Goal: Information Seeking & Learning: Understand process/instructions

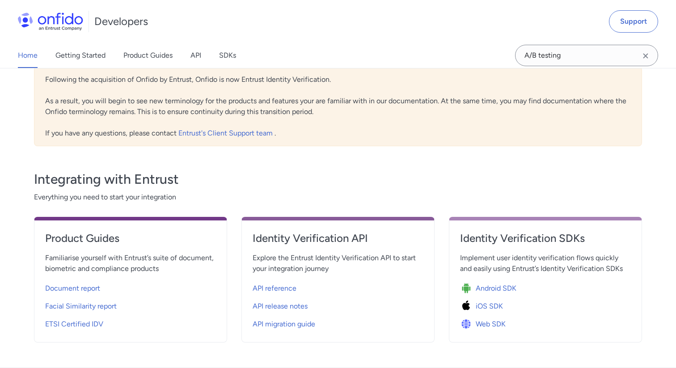
scroll to position [361, 0]
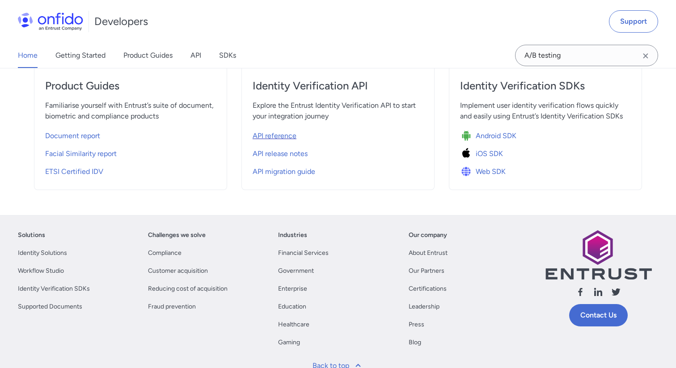
click at [279, 136] on span "API reference" at bounding box center [275, 136] width 44 height 11
select select "http"
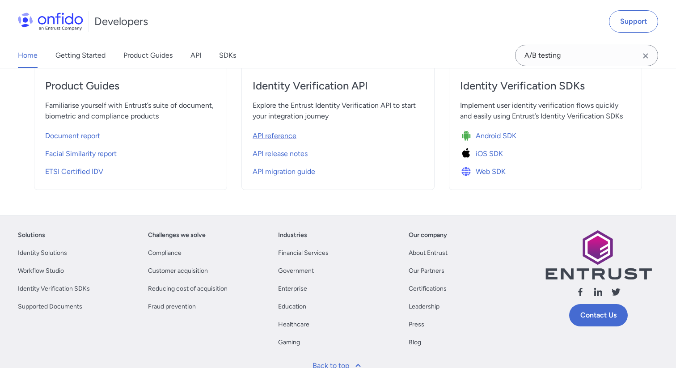
select select "http"
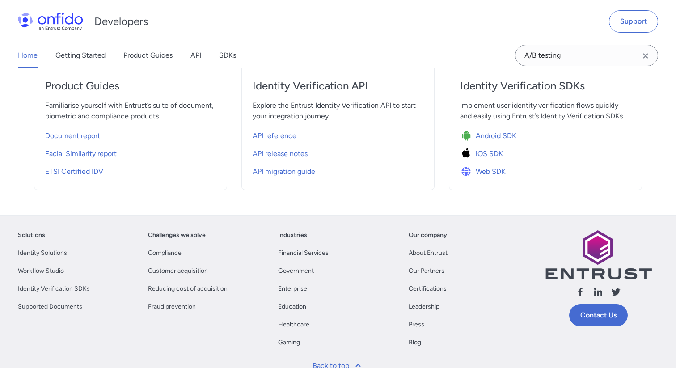
select select "http"
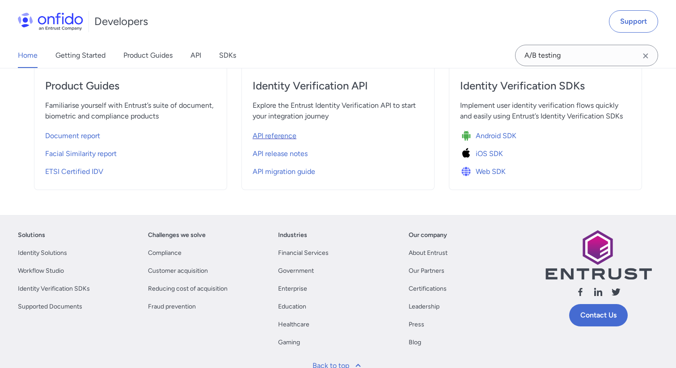
select select "http"
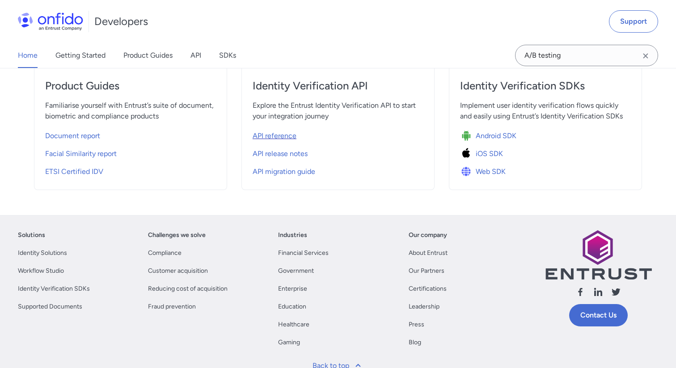
select select "http"
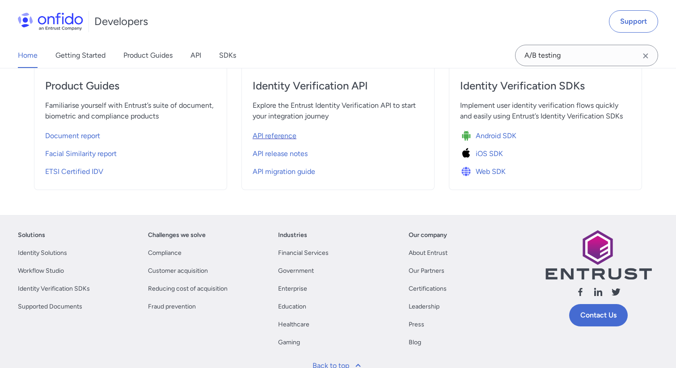
select select "http"
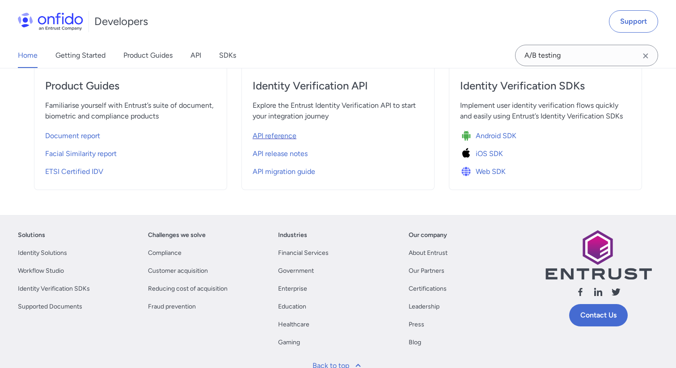
select select "http"
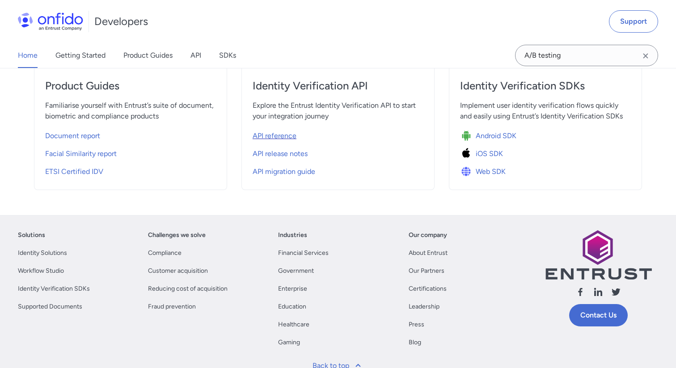
select select "http"
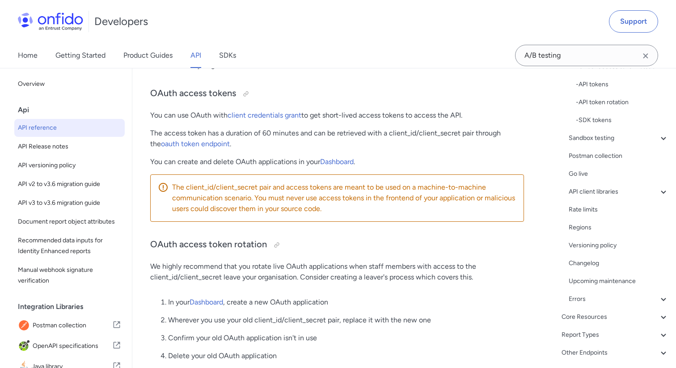
scroll to position [169, 0]
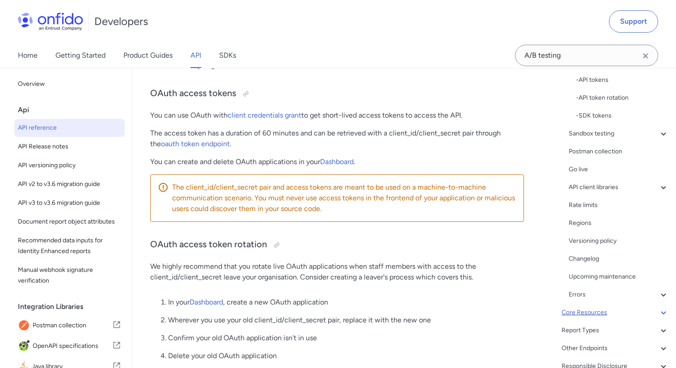
click at [594, 308] on div "Core Resources" at bounding box center [615, 312] width 107 height 11
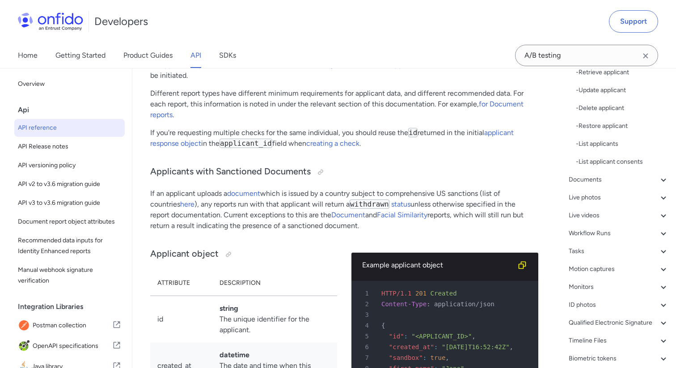
scroll to position [270, 0]
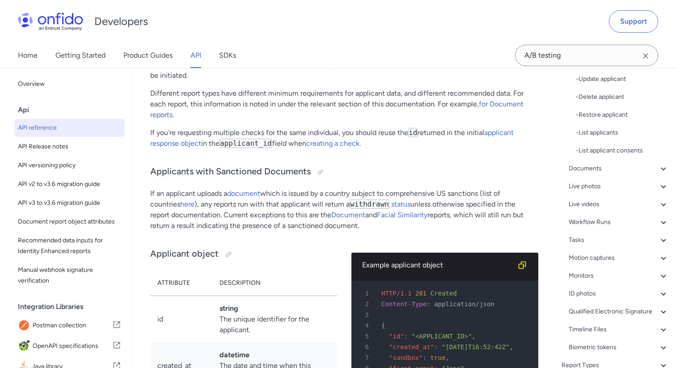
click at [587, 189] on div "Live photos" at bounding box center [619, 186] width 100 height 11
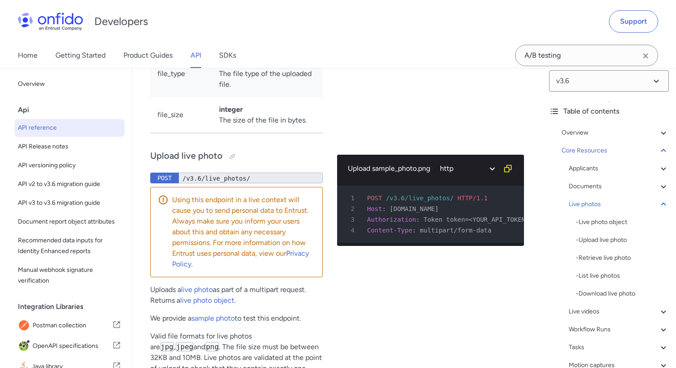
scroll to position [7, 0]
click at [583, 192] on div "Documents" at bounding box center [619, 188] width 100 height 11
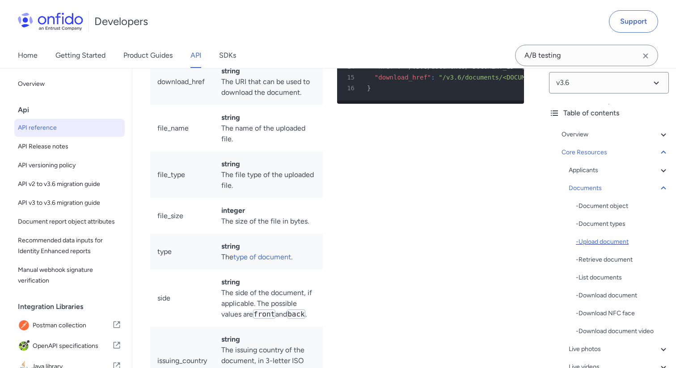
click at [599, 244] on div "- Upload document" at bounding box center [622, 242] width 93 height 11
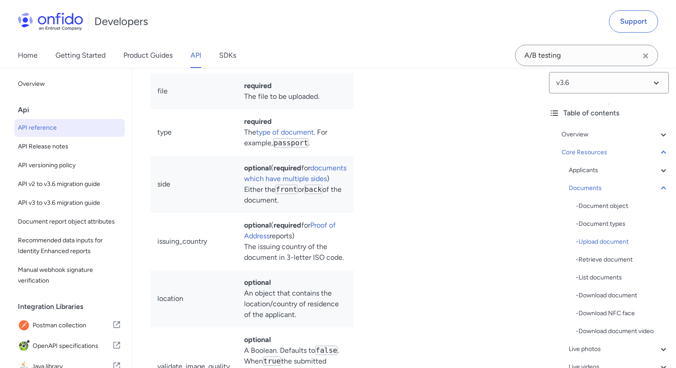
scroll to position [0, 5]
select select "java"
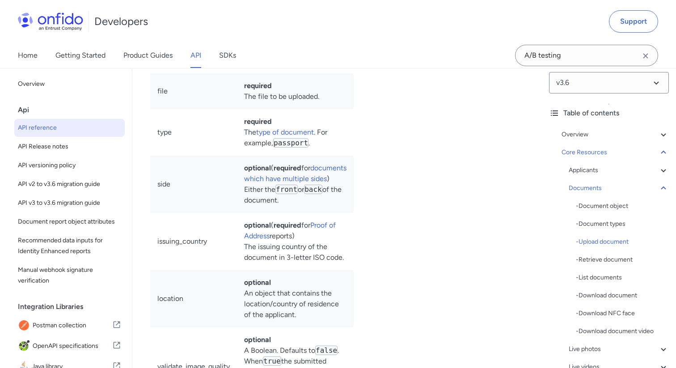
select select "java"
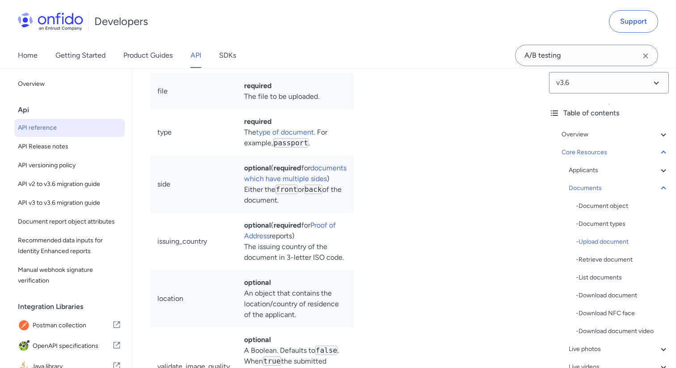
select select "java"
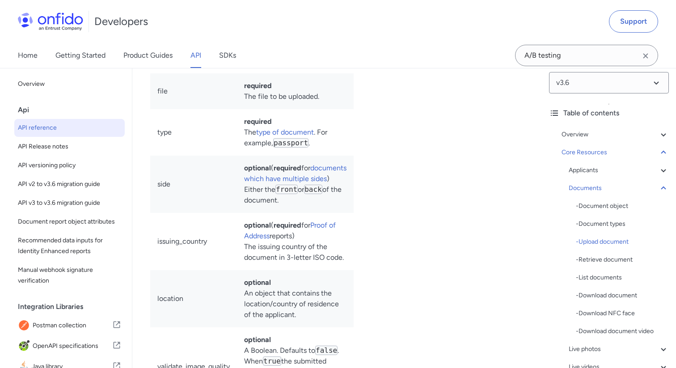
select select "java"
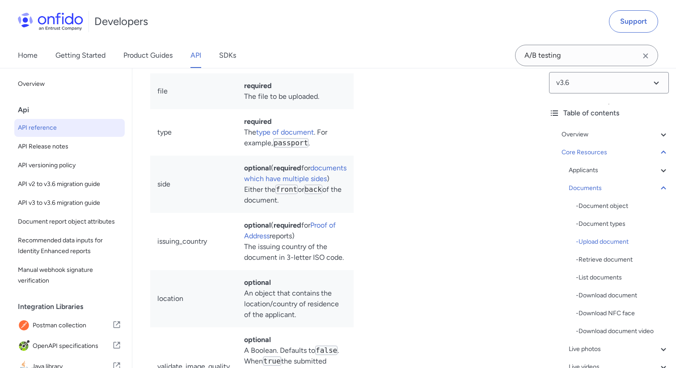
select select "java"
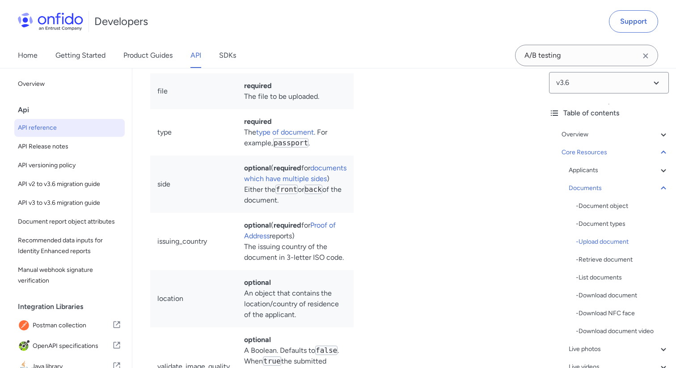
select select "java"
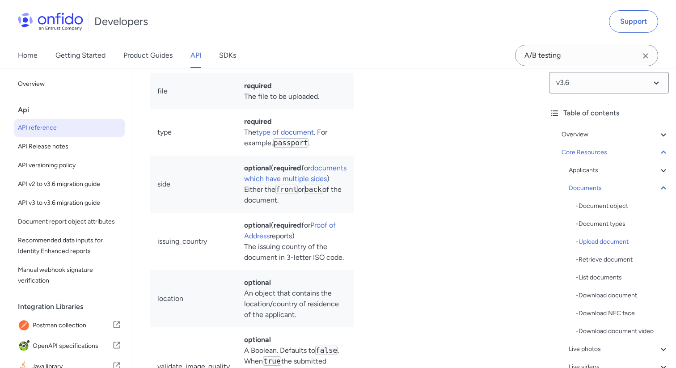
select select "java"
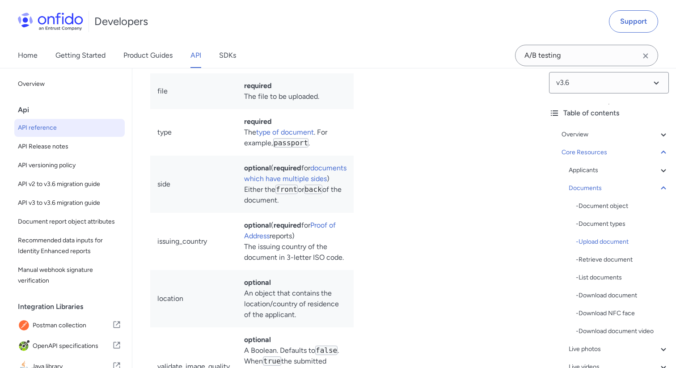
select select "java"
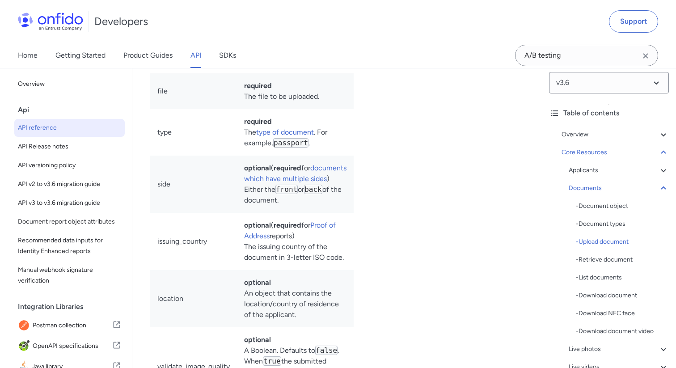
select select "java"
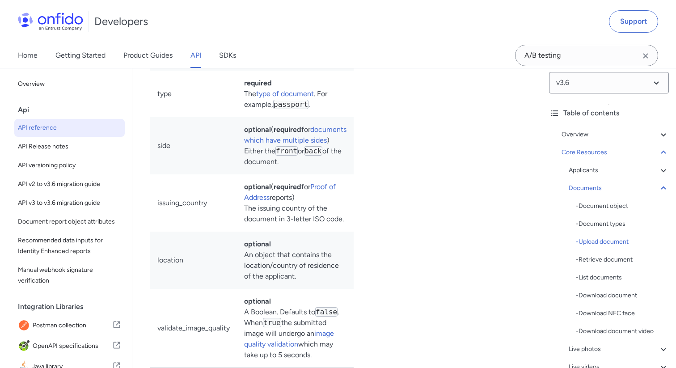
scroll to position [16956, 0]
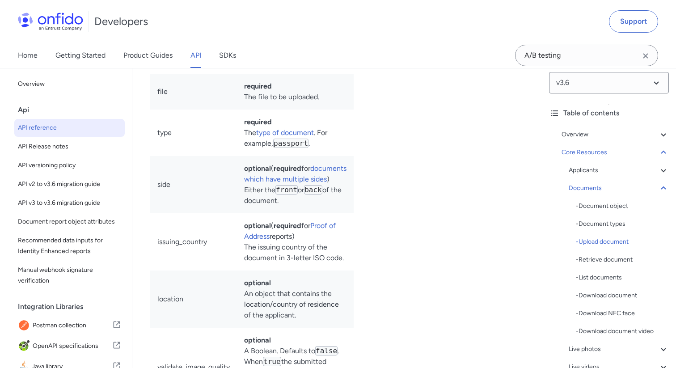
select select "python"
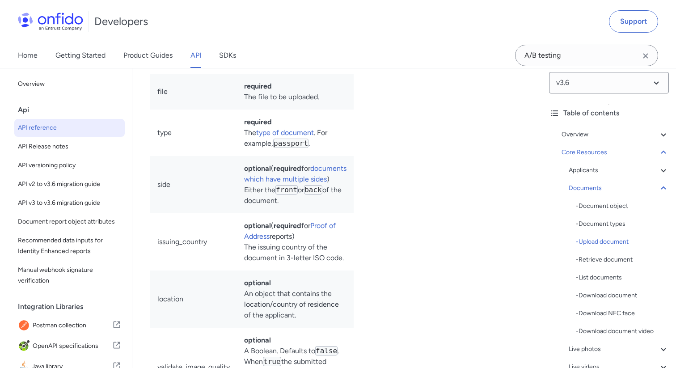
select select "python"
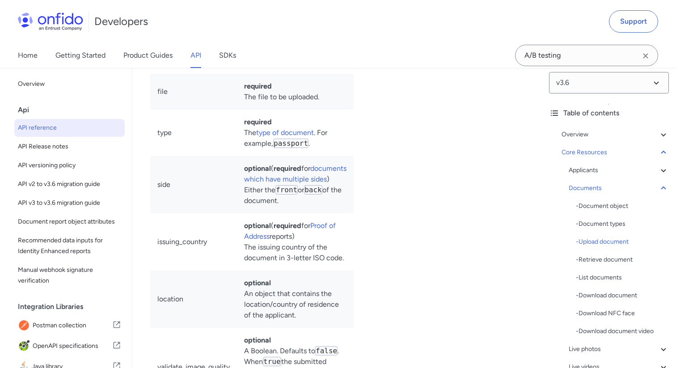
select select "python"
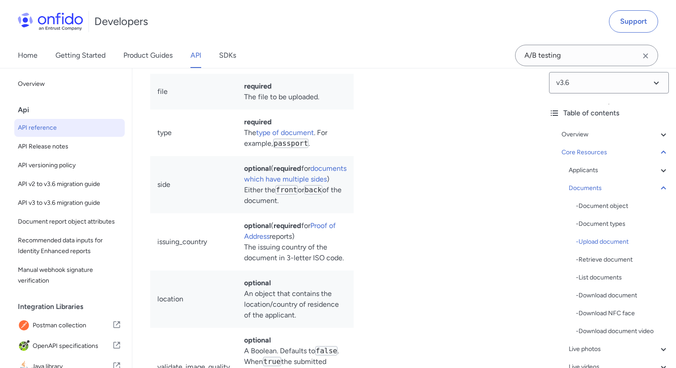
select select "python"
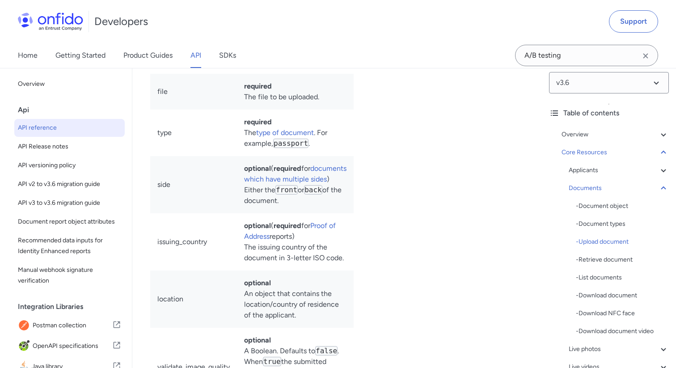
select select "python"
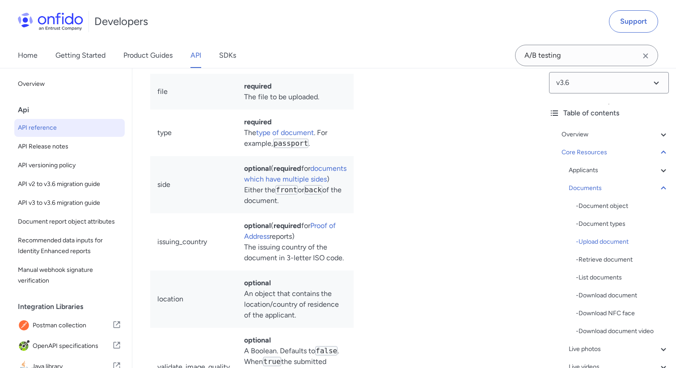
select select "python"
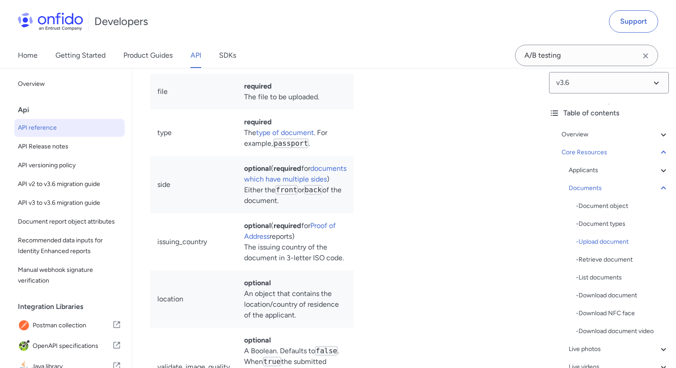
select select "python"
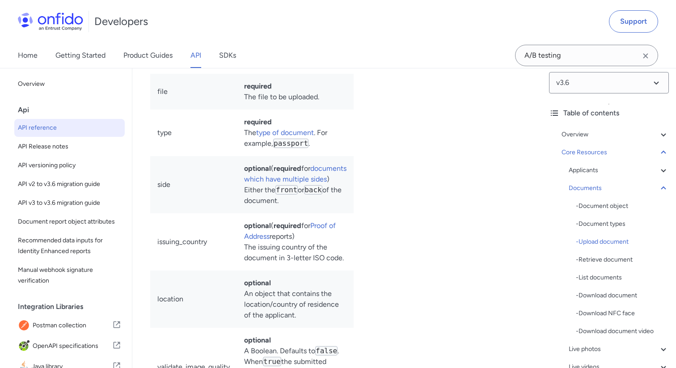
select select "python"
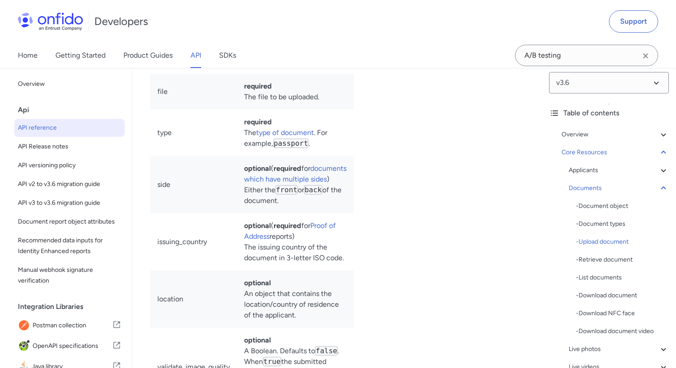
select select "python"
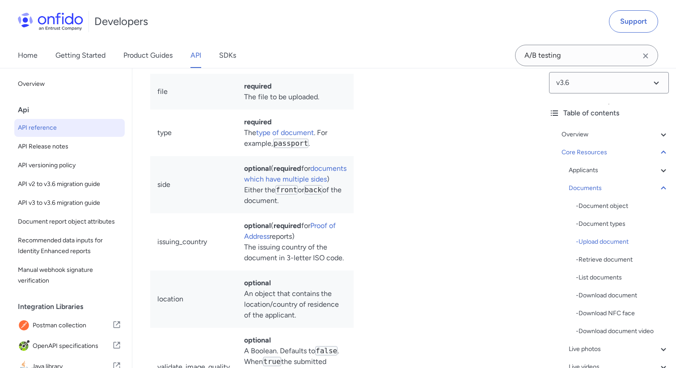
select select "ruby"
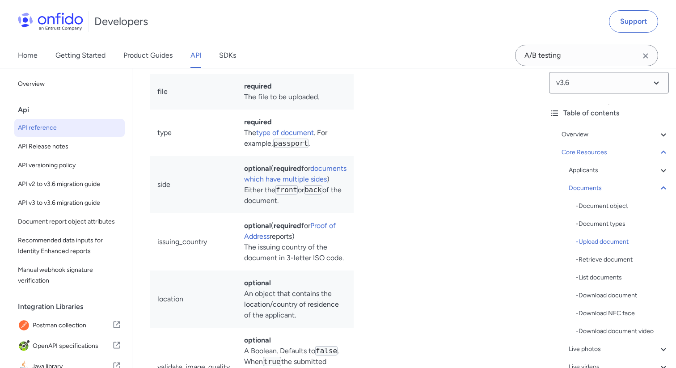
select select "ruby"
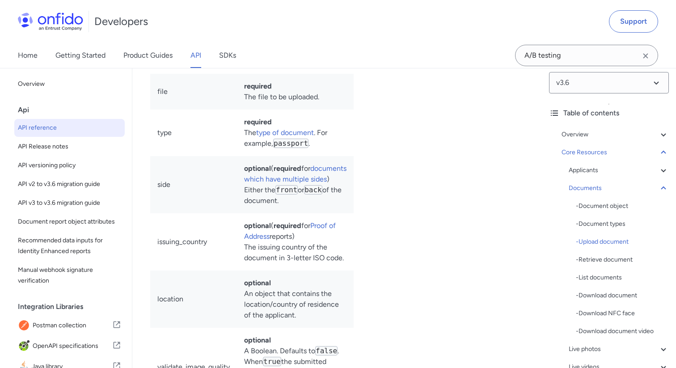
select select "ruby"
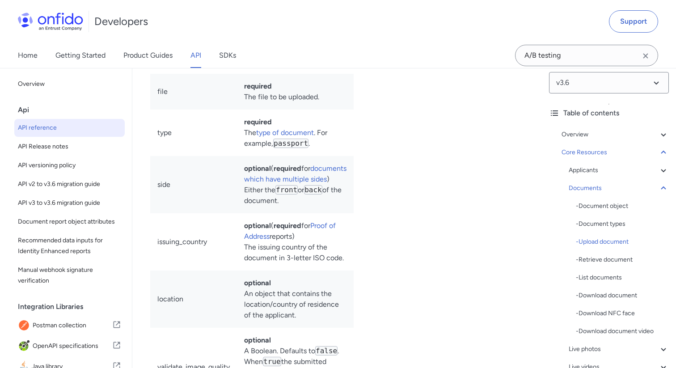
select select "ruby"
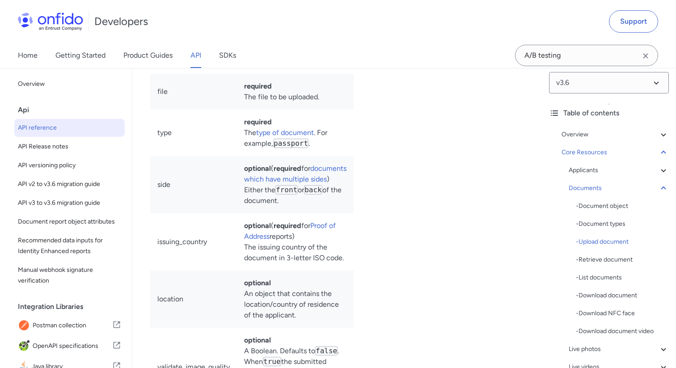
select select "ruby"
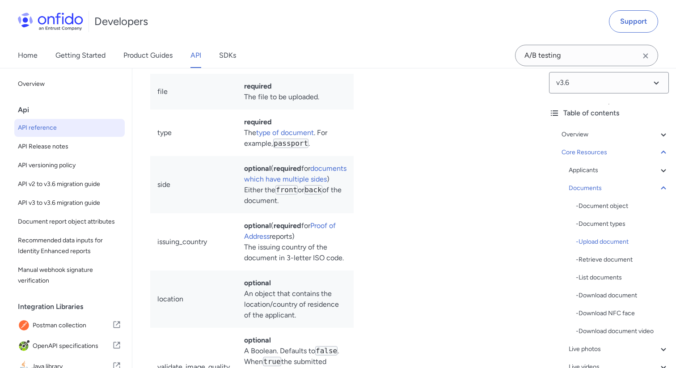
select select "ruby"
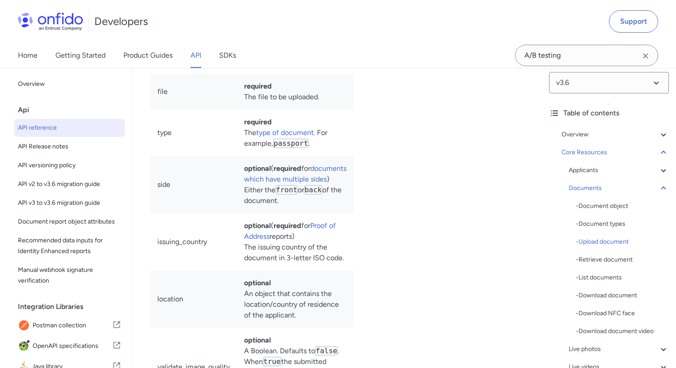
select select "ruby"
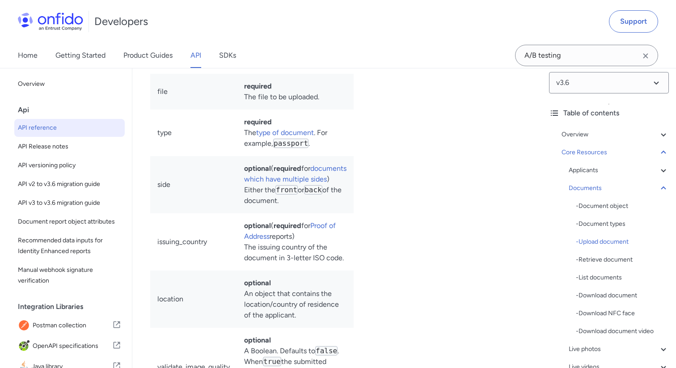
select select "ruby"
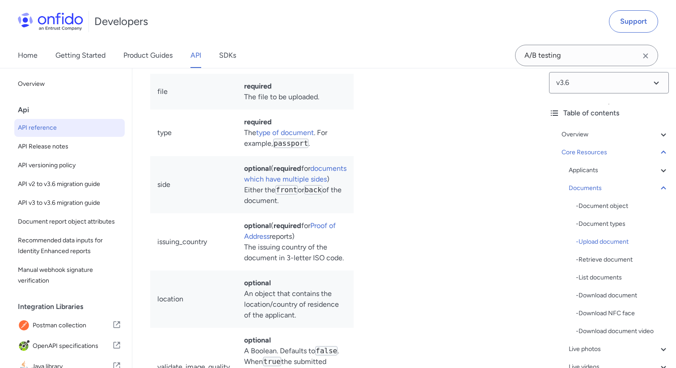
select select "ruby"
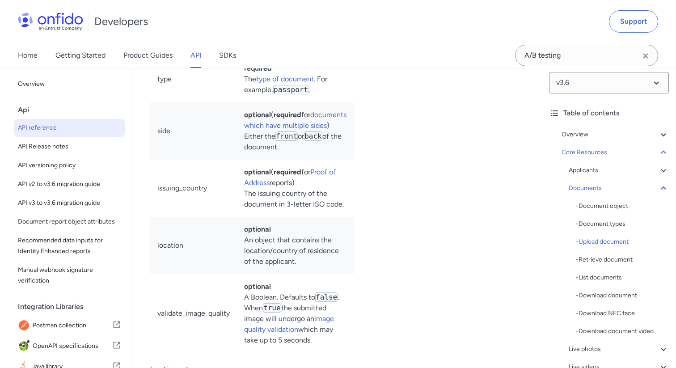
scroll to position [16913, 0]
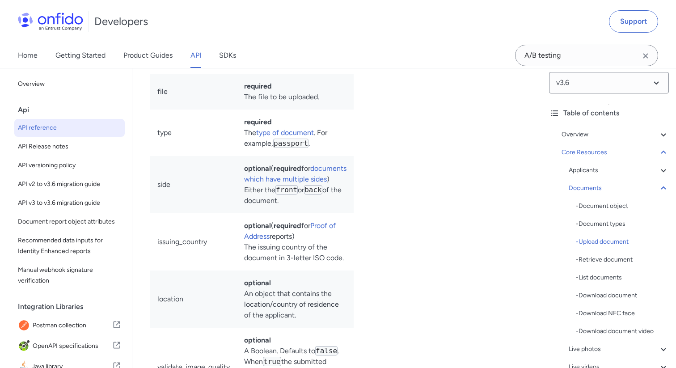
select select "bash"
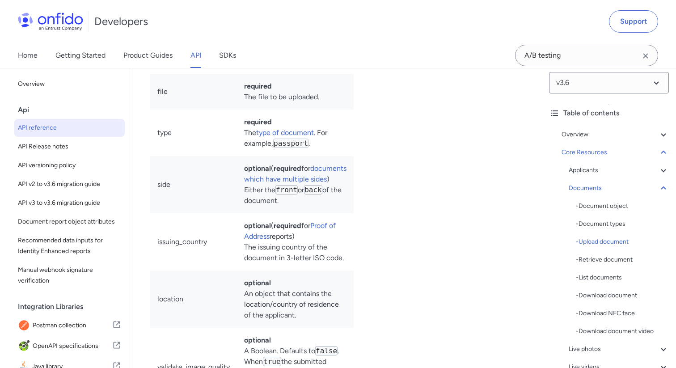
select select "bash"
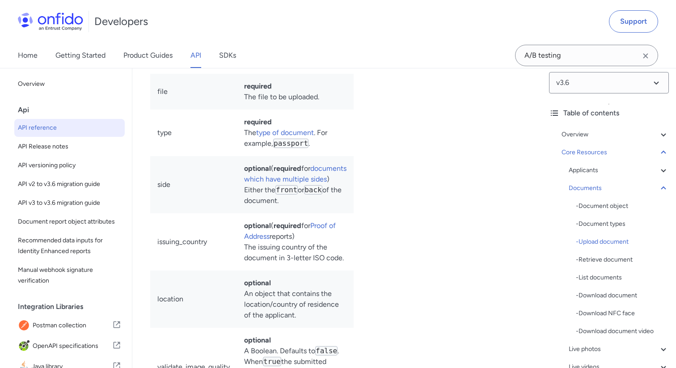
select select "bash"
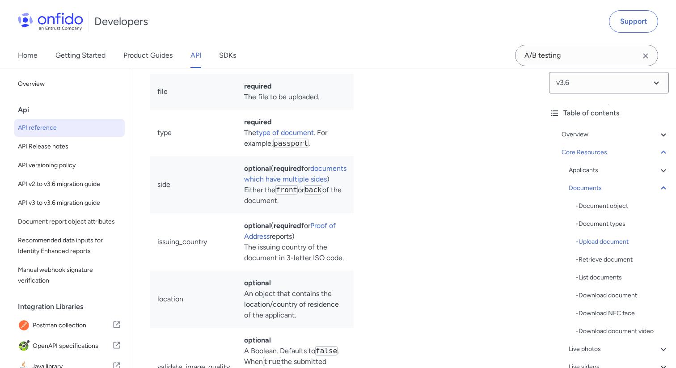
select select "bash"
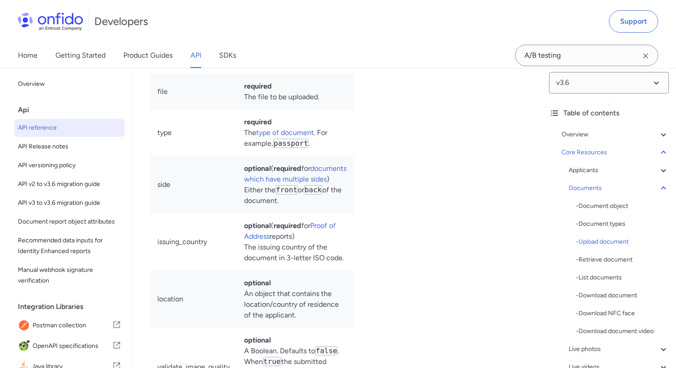
select select "bash"
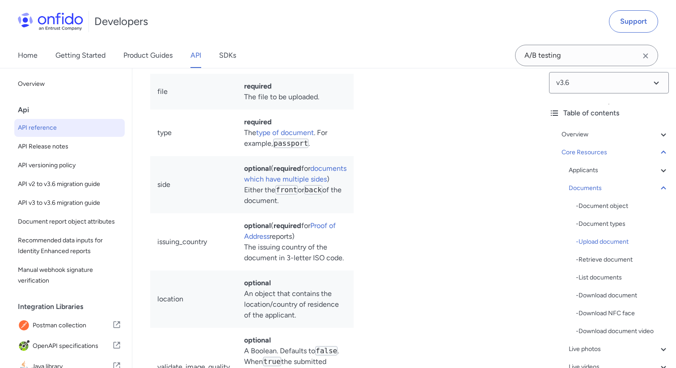
select select "bash"
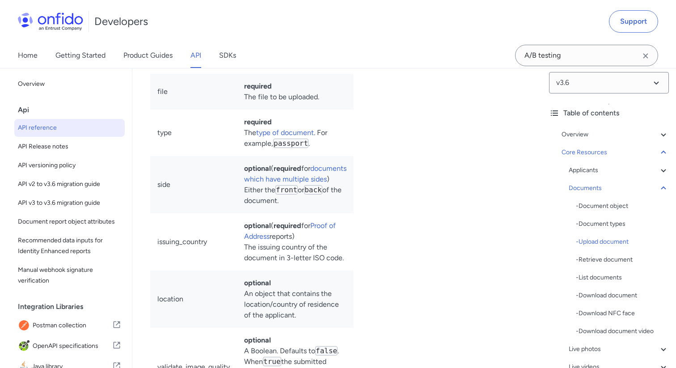
select select "bash"
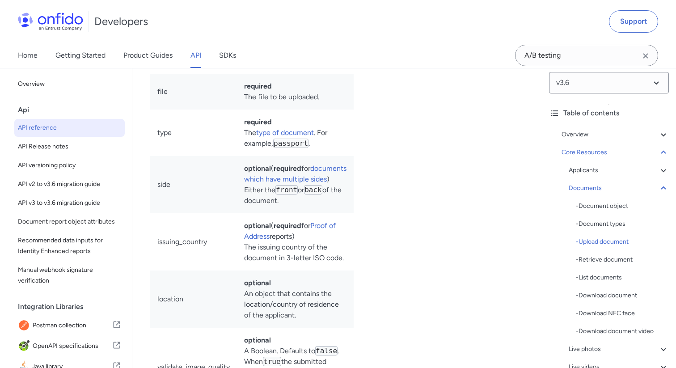
select select "bash"
